Goal: Entertainment & Leisure: Browse casually

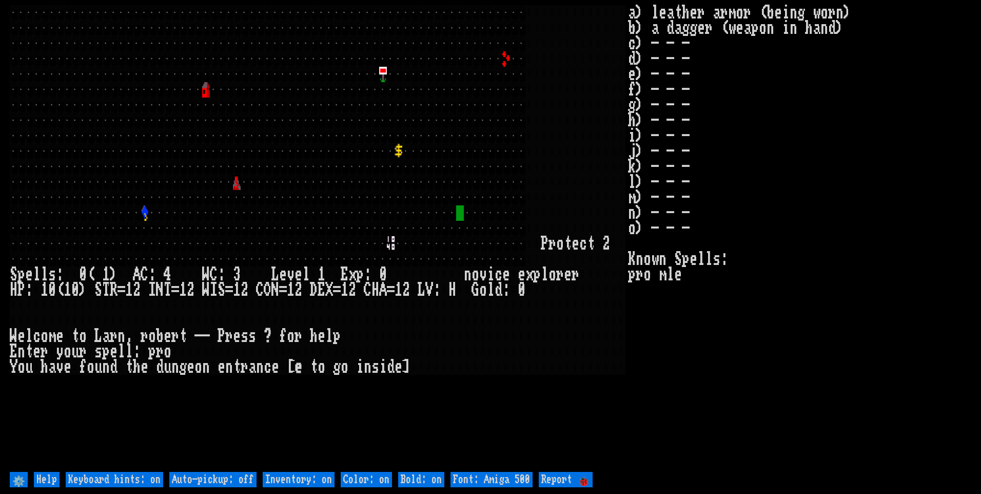
click at [236, 479] on off "Auto-pickup: off" at bounding box center [212, 479] width 87 height 15
type off "Auto-pickup: on"
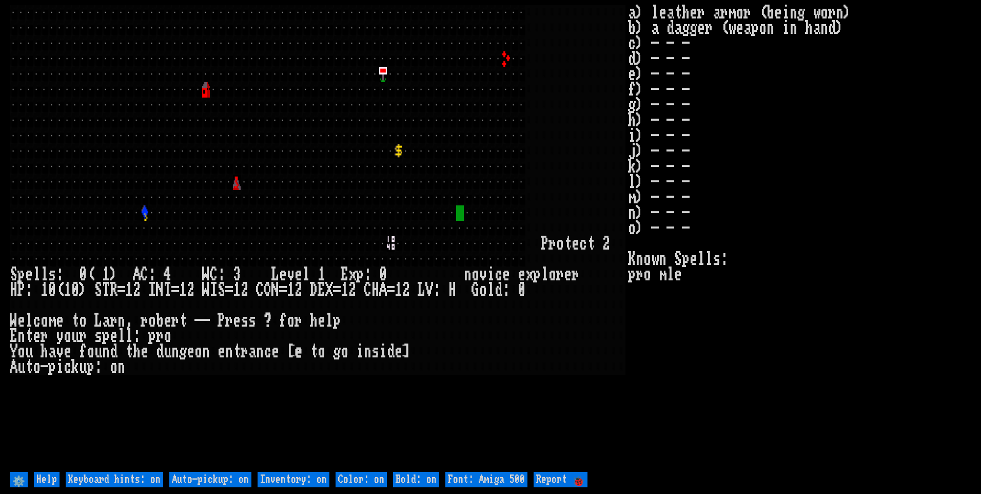
click at [280, 480] on on "Inventory: on" at bounding box center [294, 479] width 72 height 15
type on "Inventory: off"
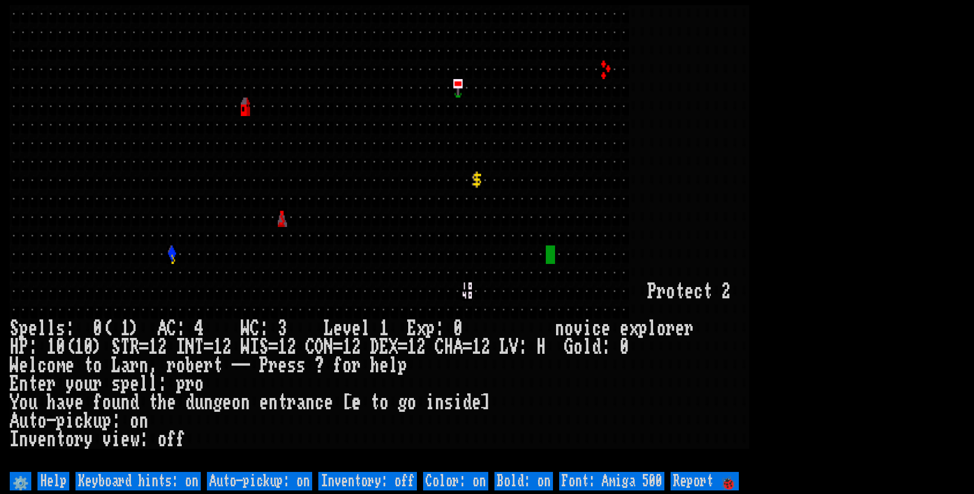
click at [584, 478] on 500 "Font: Amiga 500" at bounding box center [611, 481] width 105 height 18
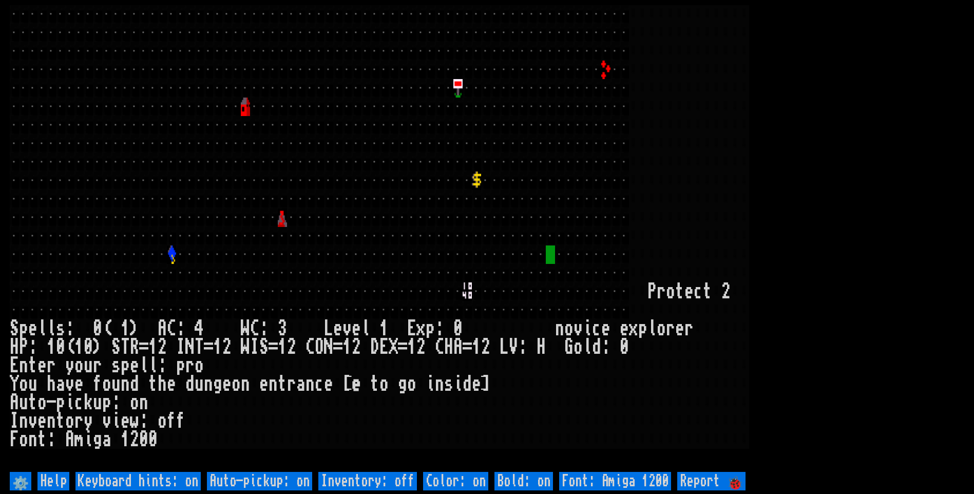
click at [930, 216] on larn at bounding box center [487, 237] width 954 height 464
